Goal: Transaction & Acquisition: Purchase product/service

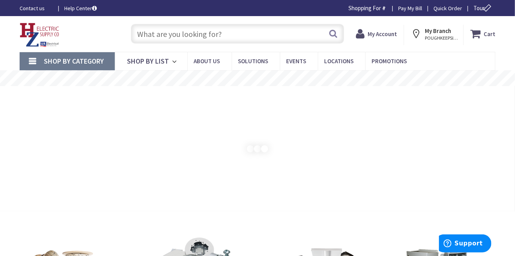
click at [168, 33] on input "text" at bounding box center [238, 34] width 214 height 20
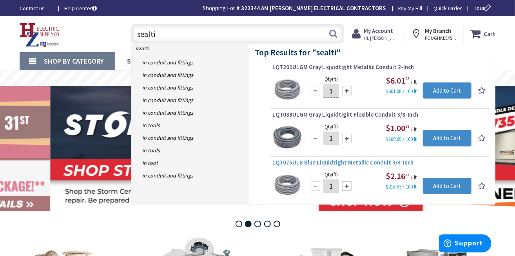
type input "sealti"
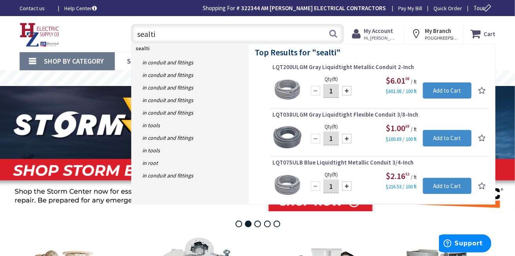
click at [313, 160] on span "LQT075ULB Blue Liquidtight Metallic Conduit 3/4-Inch" at bounding box center [380, 162] width 215 height 8
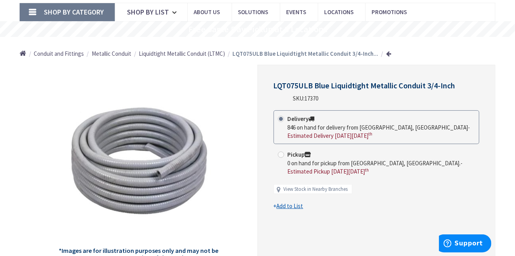
scroll to position [63, 0]
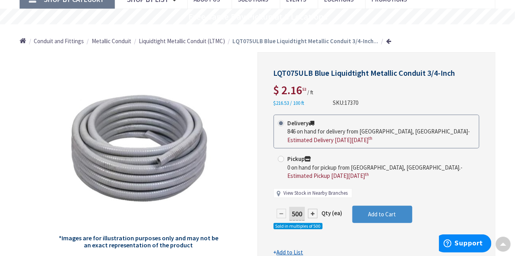
click at [310, 191] on link "View Stock in Nearby Branches" at bounding box center [316, 192] width 64 height 7
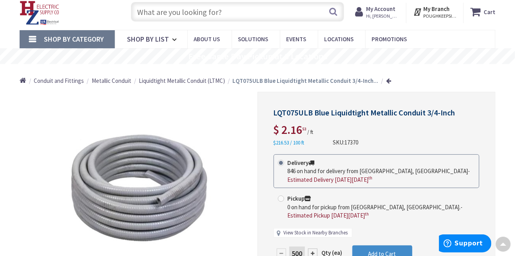
scroll to position [0, 0]
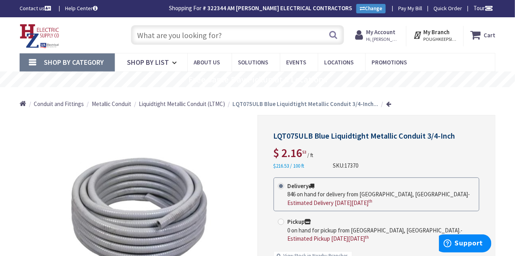
click at [189, 37] on input "text" at bounding box center [238, 35] width 214 height 20
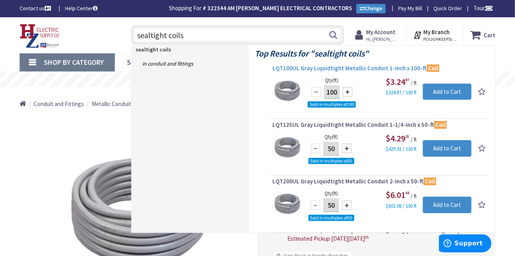
type input "sealtight coils"
click at [303, 66] on span "LQT100UL Gray Liquidtight Metallic Conduit 1-Inch x 100-ft Coil" at bounding box center [380, 68] width 215 height 8
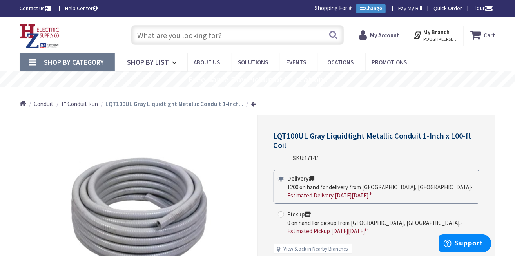
click at [93, 105] on span "1" Conduit Run" at bounding box center [79, 103] width 37 height 7
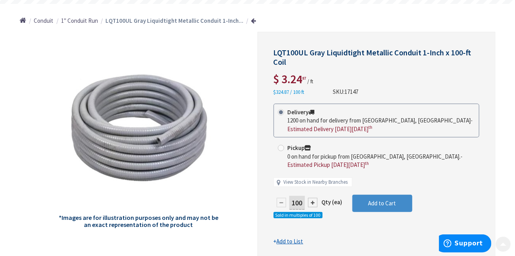
scroll to position [94, 0]
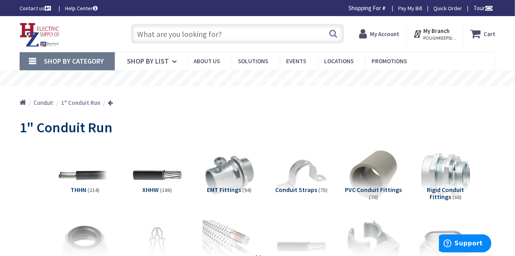
click at [175, 36] on input "text" at bounding box center [238, 34] width 214 height 20
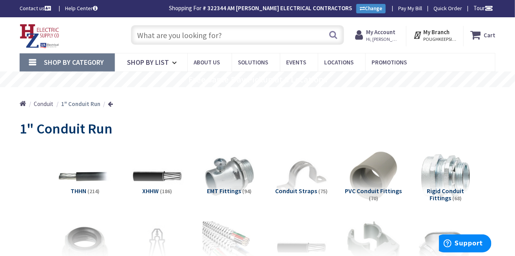
click at [188, 38] on input "text" at bounding box center [238, 35] width 214 height 20
click at [177, 38] on input "text" at bounding box center [238, 35] width 214 height 20
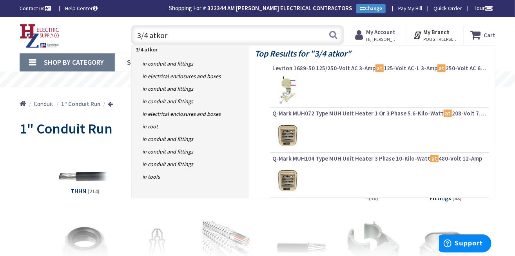
type input "3/4 atkore"
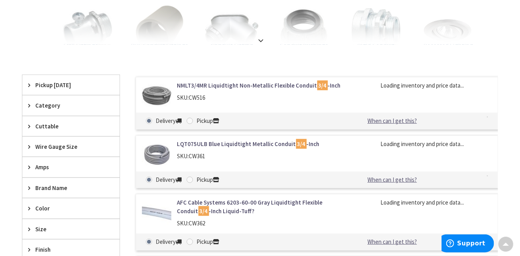
scroll to position [189, 0]
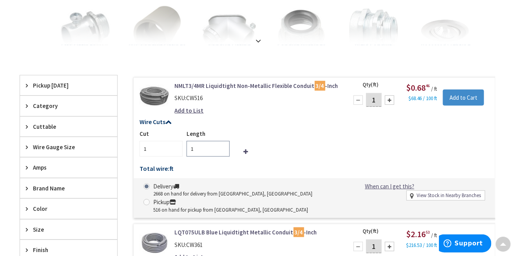
click at [199, 152] on input "1" at bounding box center [208, 149] width 43 height 16
drag, startPoint x: 200, startPoint y: 148, endPoint x: 186, endPoint y: 148, distance: 13.7
click at [187, 148] on input "1" at bounding box center [208, 149] width 43 height 16
type input "30"
click at [335, 124] on h5 "Wire Cuts" at bounding box center [315, 121] width 350 height 7
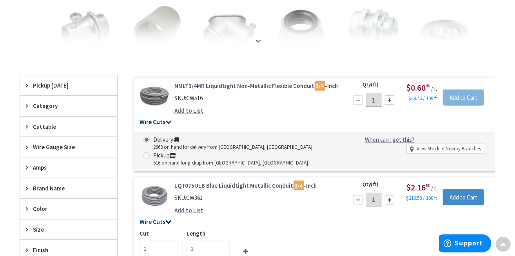
click at [424, 146] on link "View Stock in Nearby Branches" at bounding box center [449, 148] width 64 height 7
select select "data-availability"
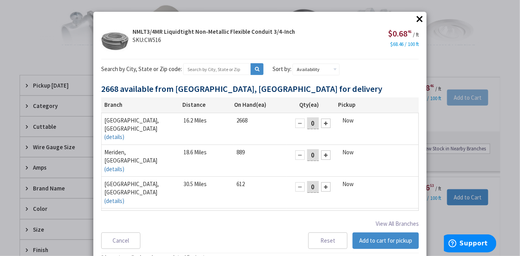
click at [321, 125] on div at bounding box center [325, 122] width 9 height 9
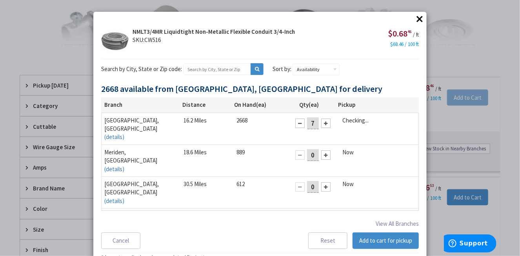
click at [321, 125] on div at bounding box center [325, 122] width 9 height 9
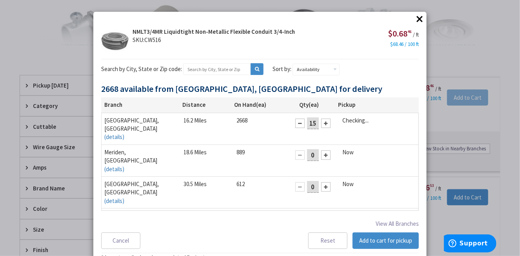
click at [321, 125] on div at bounding box center [325, 122] width 9 height 9
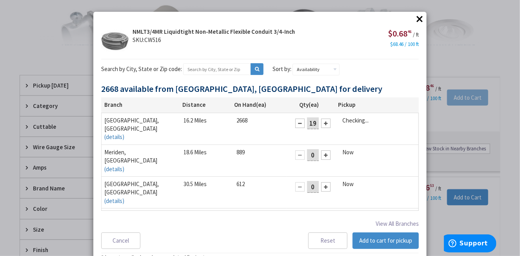
click at [321, 125] on div at bounding box center [325, 122] width 9 height 9
click at [379, 240] on button "Add to cart for pickup" at bounding box center [386, 240] width 66 height 16
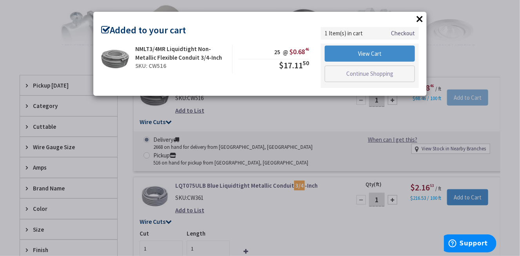
click at [408, 33] on link "Checkout" at bounding box center [403, 33] width 24 height 8
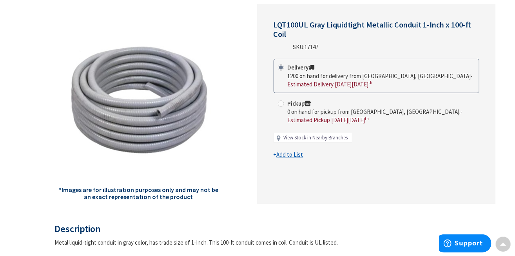
click at [330, 137] on link "View Stock in Nearby Branches" at bounding box center [316, 137] width 64 height 7
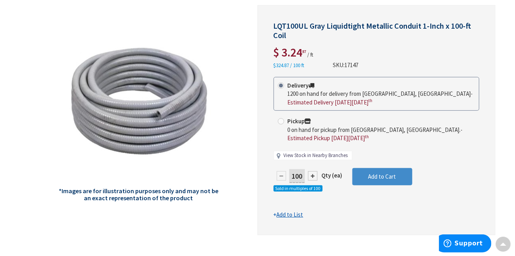
scroll to position [111, 0]
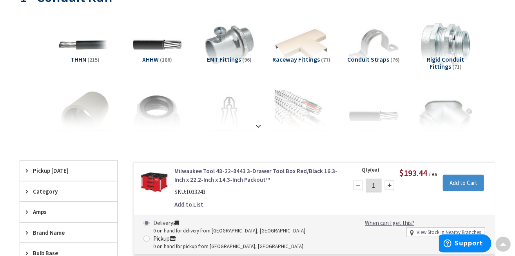
scroll to position [31, 0]
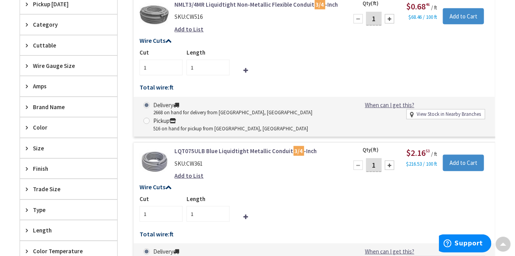
scroll to position [271, 0]
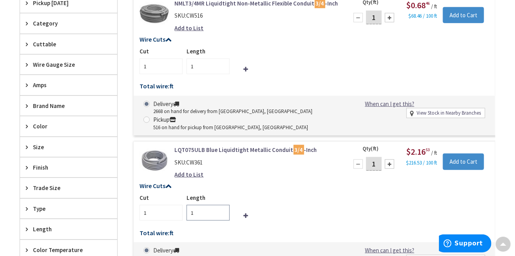
click at [193, 213] on input "1" at bounding box center [208, 213] width 43 height 16
type input "1"
type input "30"
click at [292, 193] on div "Wire Cuts Cut 1 Length 30 Total wire: ft Ordered wire quantity does not match t…" at bounding box center [315, 211] width 362 height 58
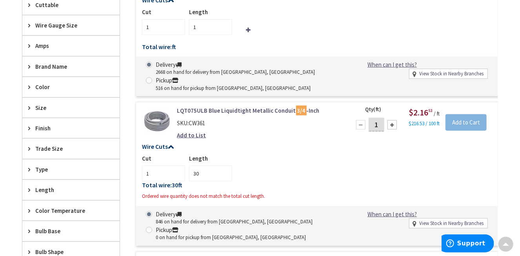
scroll to position [366, 0]
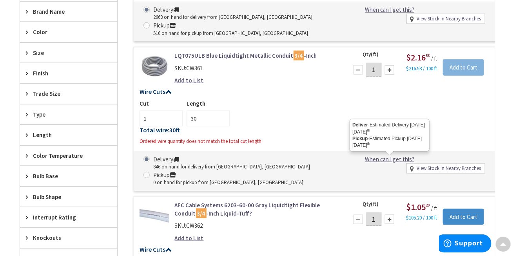
click at [386, 160] on link "When can I get this?" at bounding box center [390, 159] width 80 height 8
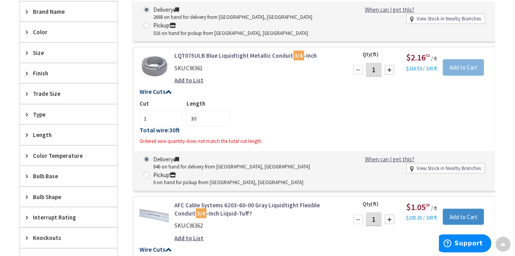
click at [443, 168] on link "View Stock in Nearby Branches" at bounding box center [449, 168] width 64 height 7
select select "data-availability"
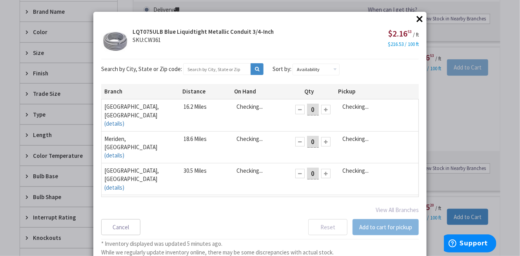
click at [321, 113] on div at bounding box center [325, 109] width 9 height 9
click at [321, 110] on div at bounding box center [325, 109] width 9 height 9
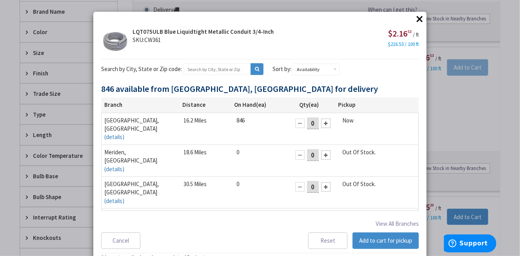
click at [322, 124] on div at bounding box center [325, 122] width 9 height 9
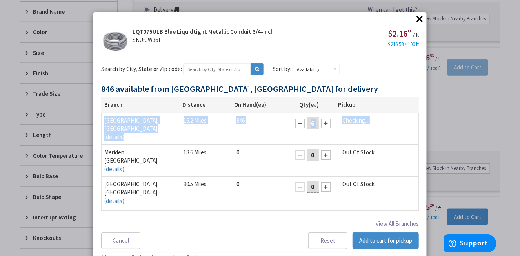
click at [322, 124] on div at bounding box center [325, 122] width 9 height 9
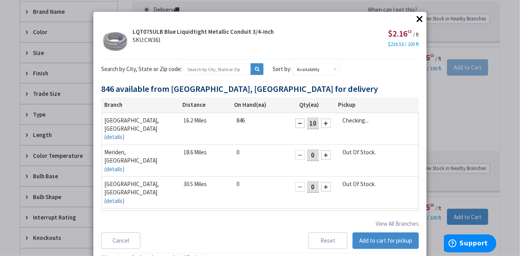
click at [322, 124] on div at bounding box center [325, 122] width 9 height 9
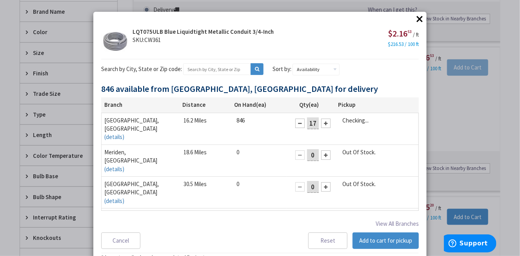
click at [322, 124] on div at bounding box center [325, 122] width 9 height 9
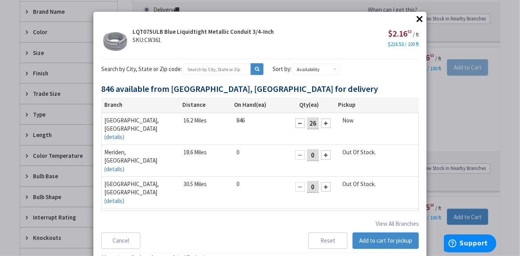
click at [322, 124] on div at bounding box center [325, 122] width 9 height 9
click at [360, 238] on button "Add to cart for pickup" at bounding box center [386, 240] width 66 height 16
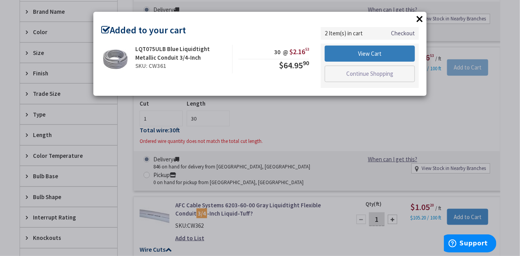
click at [366, 55] on link "View Cart" at bounding box center [370, 54] width 90 height 16
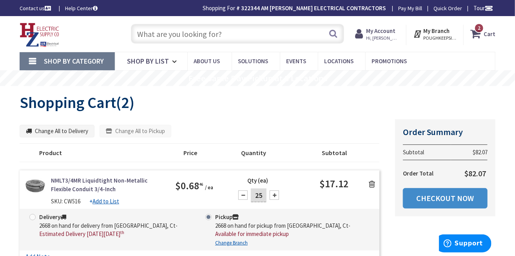
click at [372, 185] on icon at bounding box center [372, 184] width 6 height 8
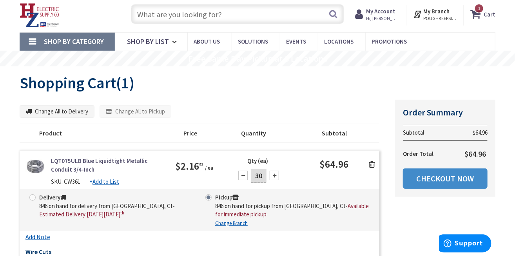
scroll to position [31, 0]
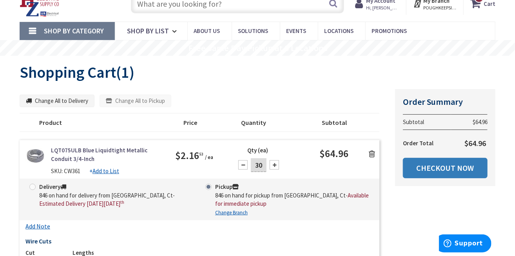
click at [441, 171] on link "Checkout Now" at bounding box center [445, 168] width 85 height 20
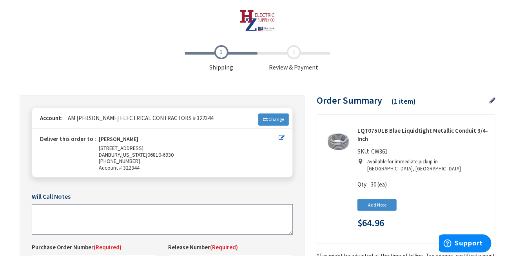
click at [72, 217] on textarea at bounding box center [162, 219] width 261 height 31
type textarea "Pick up - Mark Rocheleau"
click at [279, 138] on icon at bounding box center [282, 138] width 6 height 6
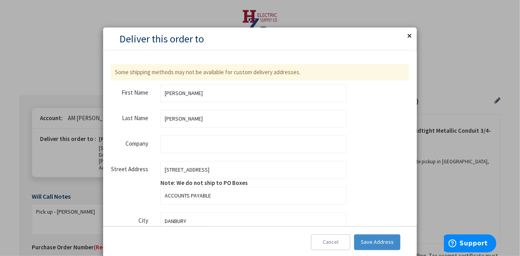
click at [412, 35] on button "Close" at bounding box center [409, 35] width 16 height 16
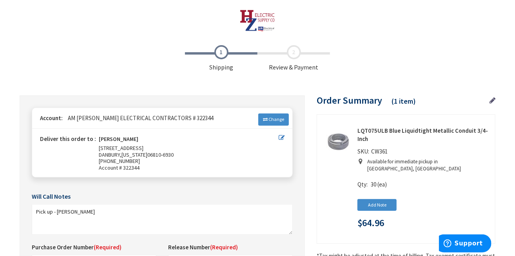
click at [292, 197] on h5 "Will Call Notes" at bounding box center [162, 196] width 261 height 7
click at [437, 195] on div "Add Note Note Wire Cuts Cut 1 Lengths 30 Total wire: 30 ft Ordered wire quantit…" at bounding box center [424, 204] width 132 height 19
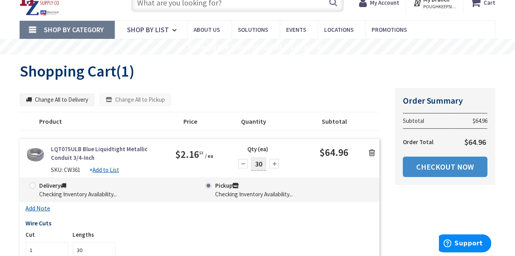
click at [210, 184] on span at bounding box center [209, 185] width 6 height 6
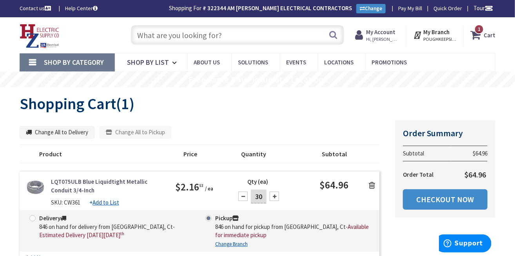
click at [484, 36] on icon at bounding box center [477, 35] width 13 height 14
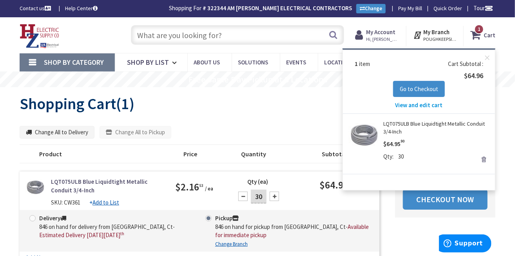
click at [421, 104] on span "View and edit cart" at bounding box center [419, 104] width 47 height 7
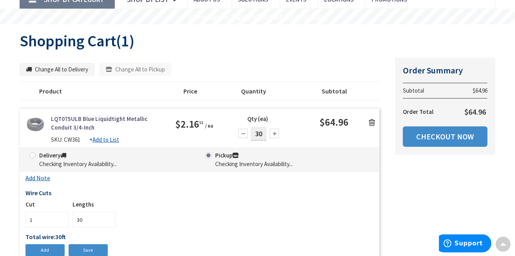
scroll to position [63, 0]
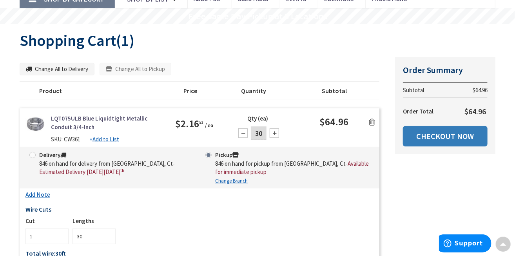
click at [436, 135] on link "Checkout Now" at bounding box center [445, 136] width 85 height 20
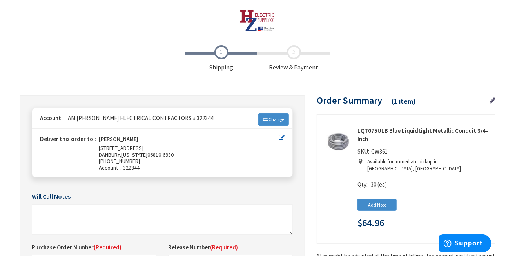
click at [381, 164] on p "Available for immediate pickup in [GEOGRAPHIC_DATA], [GEOGRAPHIC_DATA]" at bounding box center [427, 165] width 118 height 15
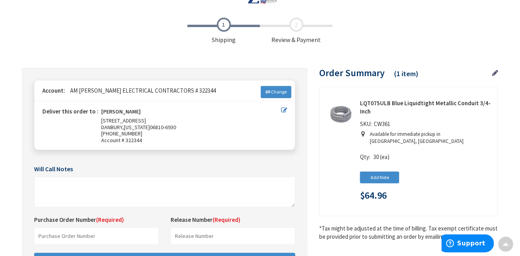
scroll to position [25, 0]
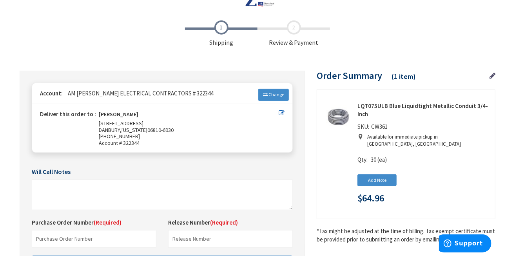
click at [280, 111] on icon at bounding box center [282, 113] width 6 height 6
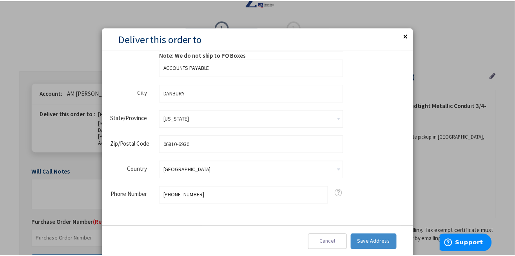
scroll to position [129, 0]
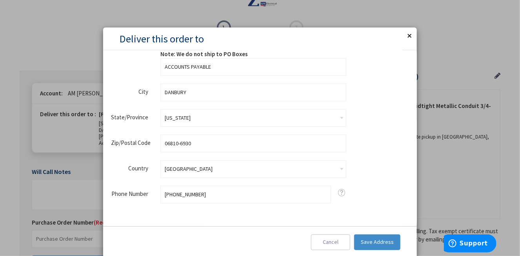
click at [410, 35] on button "Close" at bounding box center [409, 35] width 16 height 16
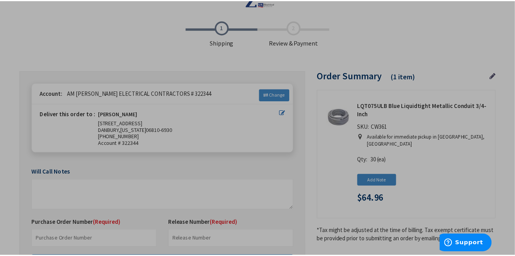
scroll to position [0, 0]
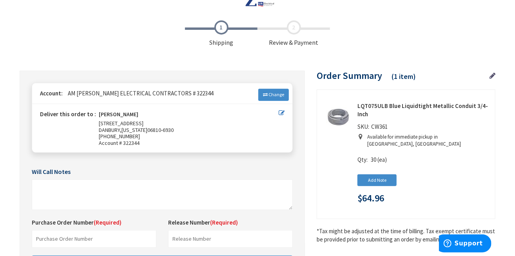
click at [373, 170] on div "Add Note Note Wire Cuts Cut 1 Lengths 30 Total wire: 30 ft Ordered wire quantit…" at bounding box center [424, 179] width 132 height 19
click at [62, 188] on textarea at bounding box center [162, 194] width 261 height 31
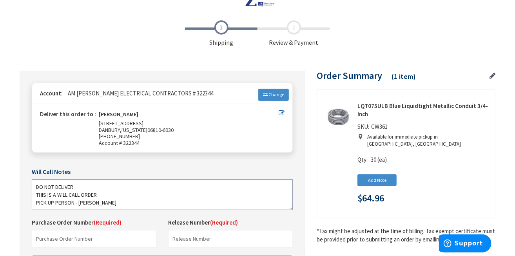
type textarea "DO NOT DELIVER THIS IS A WILL CALL ORDER PICK UP PERSON - [PERSON_NAME]"
drag, startPoint x: 76, startPoint y: 238, endPoint x: 69, endPoint y: 239, distance: 7.1
click at [75, 239] on input "text" at bounding box center [94, 239] width 125 height 18
type input "D 60822"
click at [192, 242] on input "text" at bounding box center [230, 239] width 125 height 18
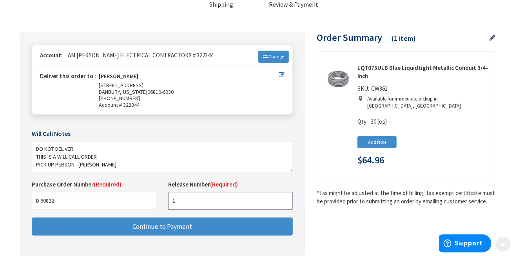
scroll to position [87, 0]
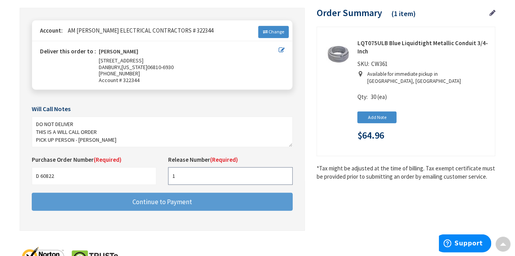
type input "1"
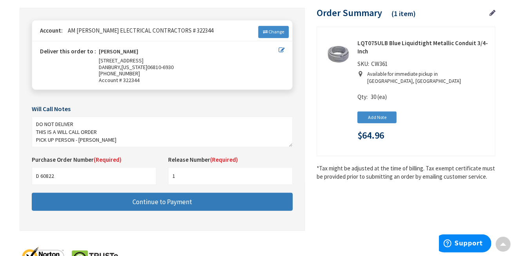
click at [197, 196] on button "Continue to Payment" at bounding box center [162, 202] width 261 height 18
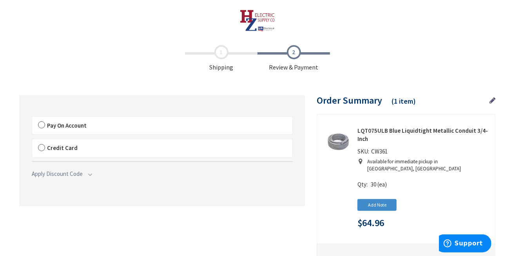
click at [42, 129] on label "Pay On Account" at bounding box center [162, 126] width 260 height 18
click at [32, 118] on input "Pay On Account" at bounding box center [32, 118] width 0 height 0
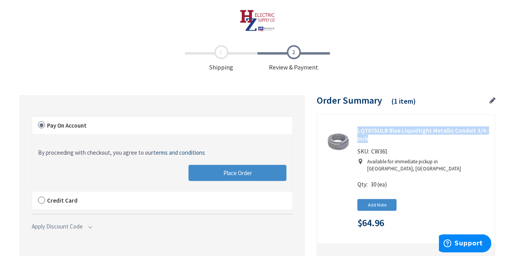
drag, startPoint x: 357, startPoint y: 131, endPoint x: 472, endPoint y: 136, distance: 114.6
click at [474, 136] on div "LQT075ULB Blue Liquidtight Metallic Conduit 3/4-Inch SKU: CW361 Discontinued Pr…" at bounding box center [406, 178] width 166 height 104
copy strong "LQT075ULB Blue Liquidtight Metallic Conduit 3/4-Inch"
click at [395, 200] on input "Add Note" at bounding box center [377, 205] width 39 height 12
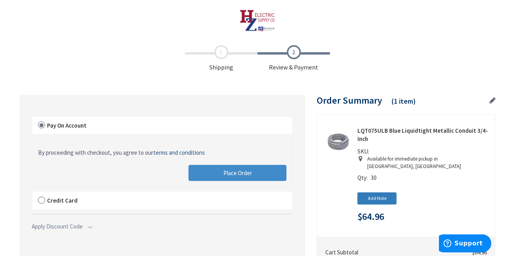
click at [388, 192] on input "Add Note" at bounding box center [377, 198] width 39 height 12
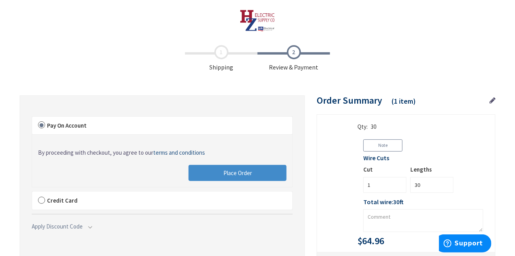
scroll to position [53, 0]
click at [378, 208] on textarea at bounding box center [424, 218] width 120 height 23
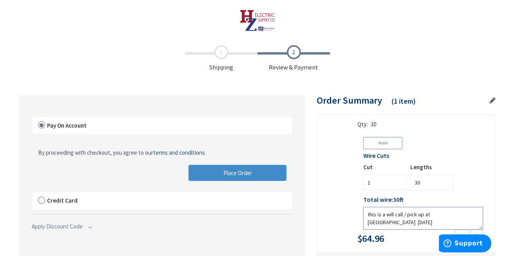
type textarea "this is a will call / pick up at [GEOGRAPHIC_DATA] [DATE]"
click at [353, 211] on div "LQT075ULB Blue Liquidtight Metallic Conduit 3/4-Inch SKU: Discontinued Product …" at bounding box center [406, 159] width 166 height 173
click at [466, 77] on div "Shipping Review & Payment Estimated Total $64.96 1 Some items on your order are…" at bounding box center [258, 219] width 476 height 357
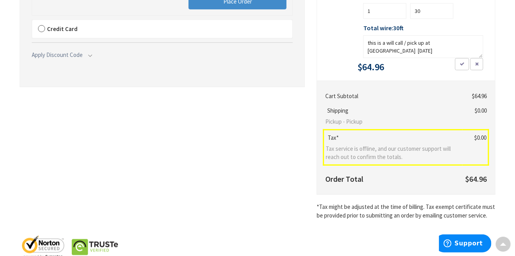
scroll to position [188, 0]
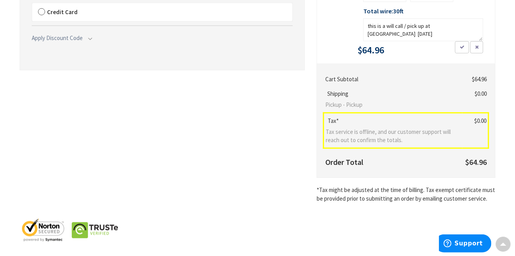
click at [245, 178] on div "Shipping Review & Payment Estimated Total $64.96 1 Some items on your order are…" at bounding box center [258, 31] width 476 height 357
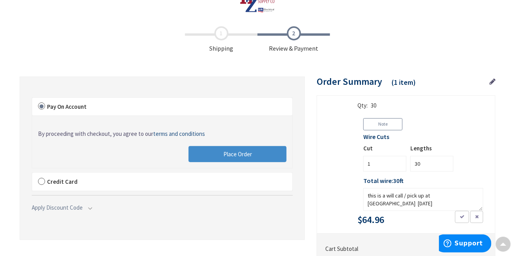
scroll to position [3, 0]
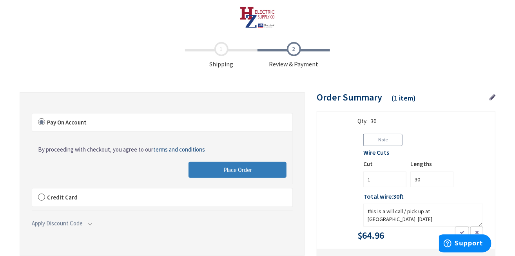
click at [241, 165] on button "Place Order" at bounding box center [238, 170] width 98 height 16
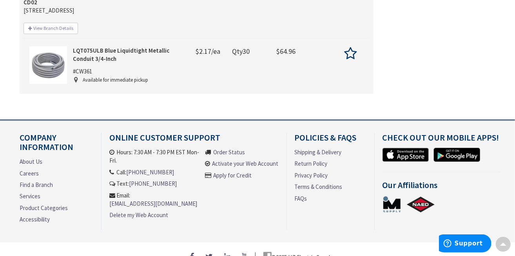
scroll to position [264, 0]
